Goal: Task Accomplishment & Management: Manage account settings

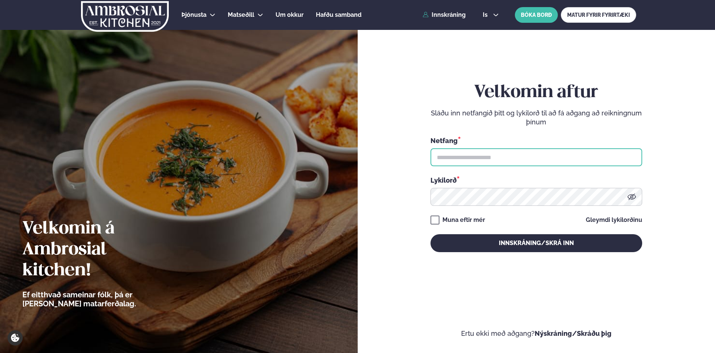
drag, startPoint x: 475, startPoint y: 155, endPoint x: 480, endPoint y: 151, distance: 5.6
click at [476, 155] on input "text" at bounding box center [537, 157] width 212 height 18
type input "**********"
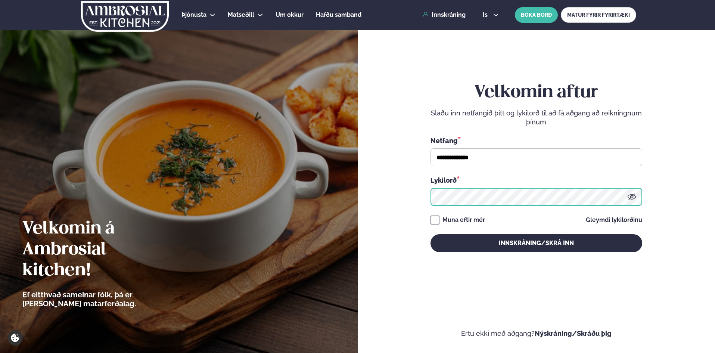
click at [431, 234] on button "Innskráning/Skrá inn" at bounding box center [537, 243] width 212 height 18
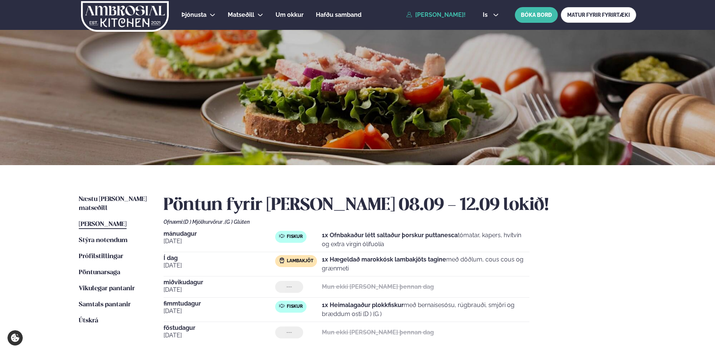
scroll to position [124, 0]
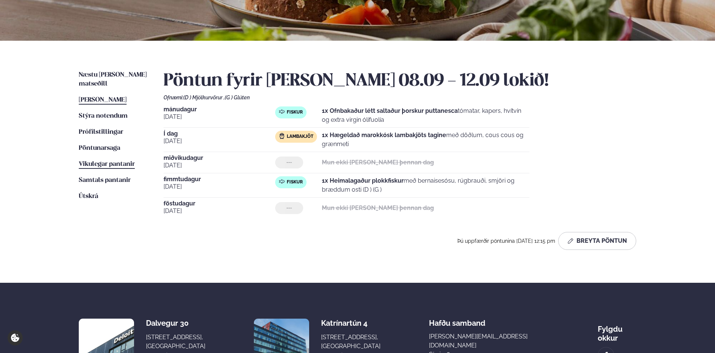
click at [112, 161] on span "Vikulegar pantanir" at bounding box center [107, 164] width 56 height 6
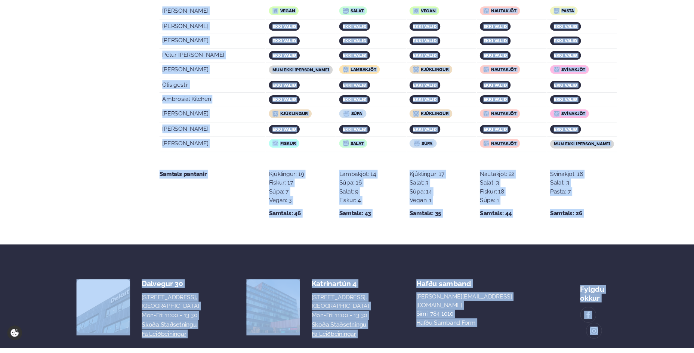
scroll to position [1476, 0]
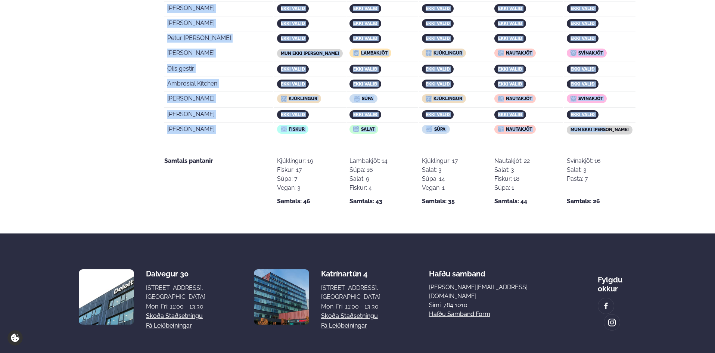
drag, startPoint x: 169, startPoint y: 229, endPoint x: 617, endPoint y: 100, distance: 466.4
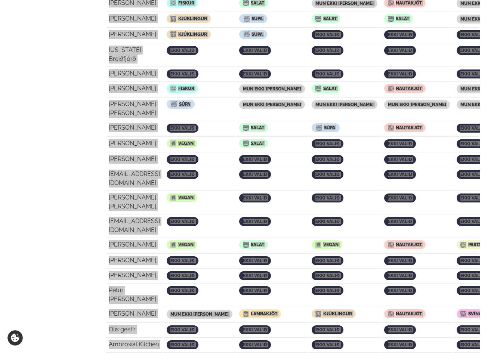
scroll to position [1470, 0]
